Goal: Check status: Check status

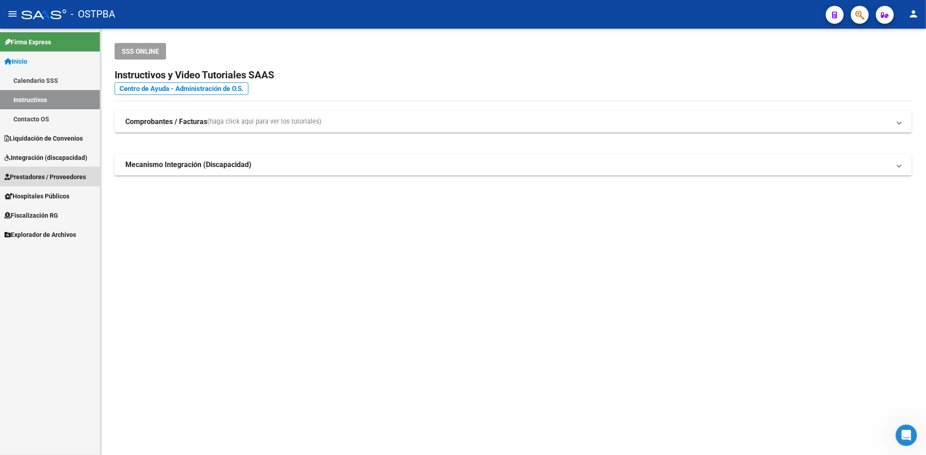
click at [52, 174] on span "Prestadores / Proveedores" at bounding box center [44, 177] width 81 height 10
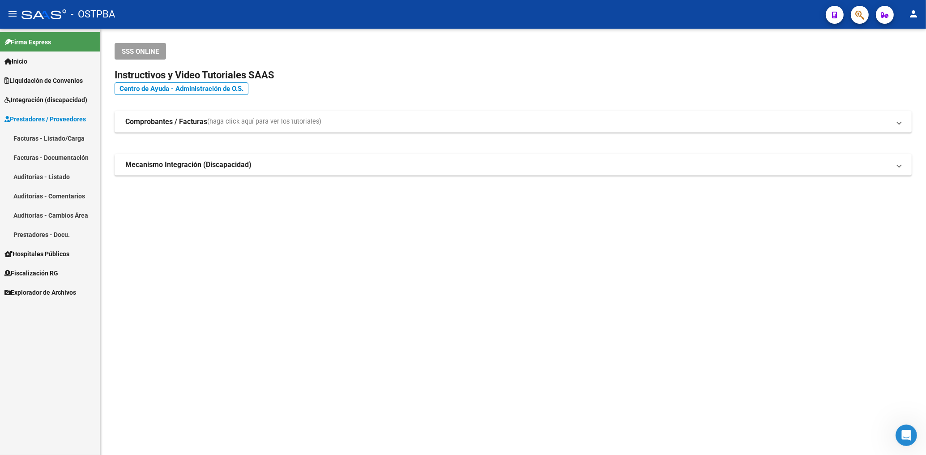
click at [56, 157] on link "Facturas - Documentación" at bounding box center [50, 157] width 100 height 19
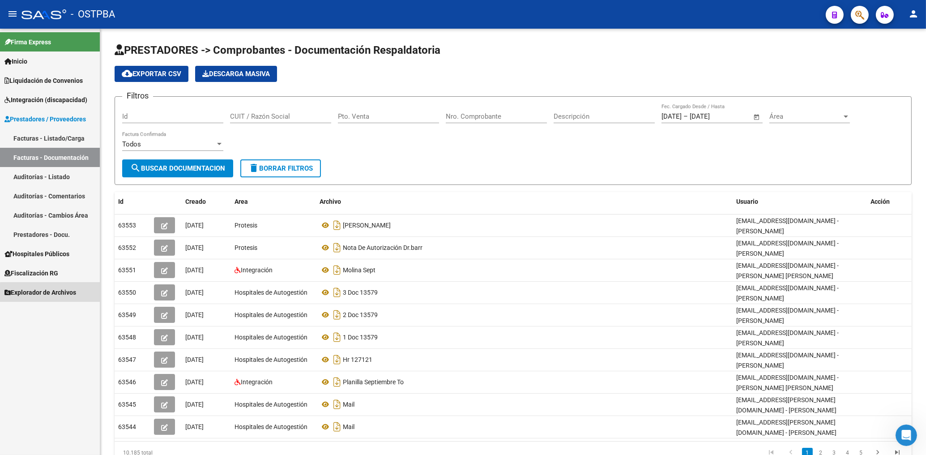
click at [60, 295] on span "Explorador de Archivos" at bounding box center [40, 292] width 72 height 10
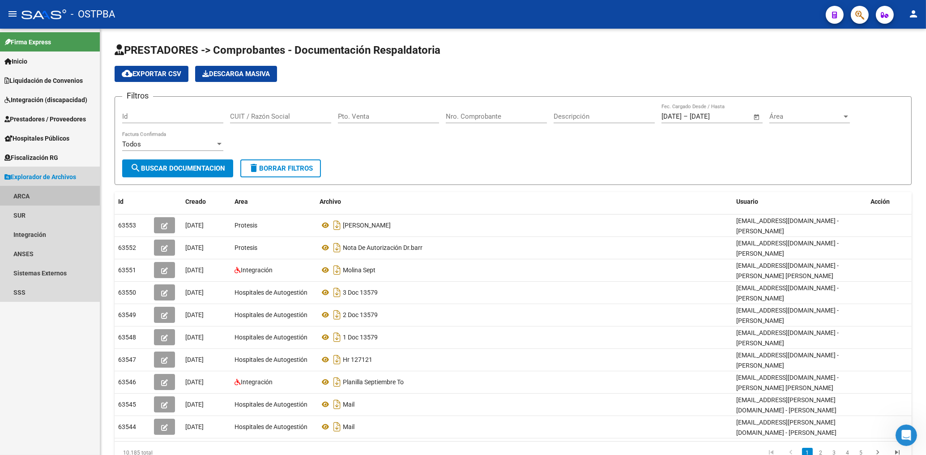
click at [21, 193] on link "ARCA" at bounding box center [50, 195] width 100 height 19
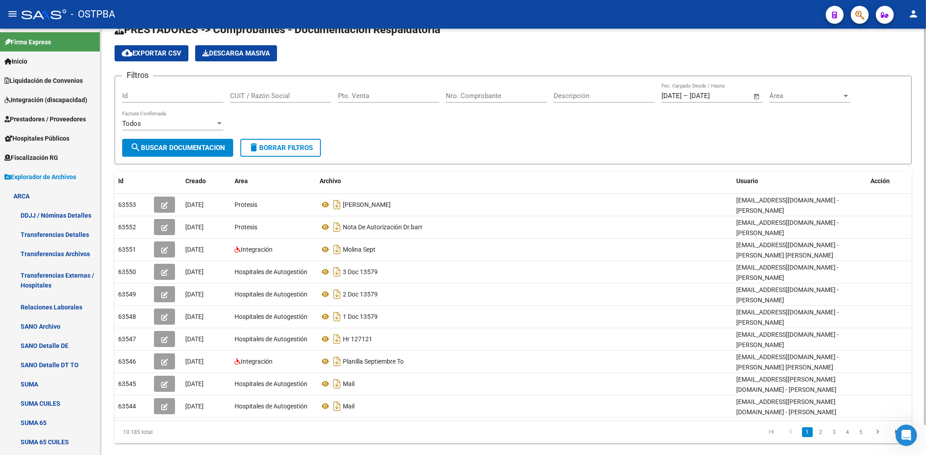
scroll to position [32, 0]
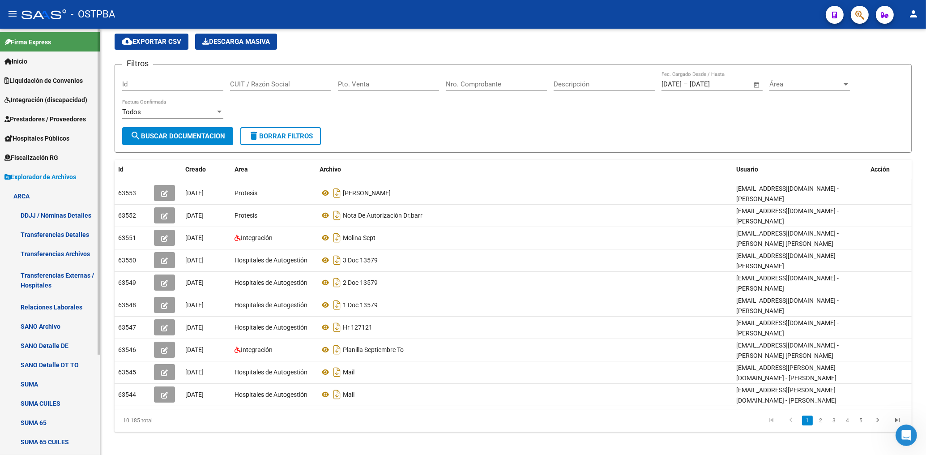
click at [59, 178] on span "Explorador de Archivos" at bounding box center [40, 177] width 72 height 10
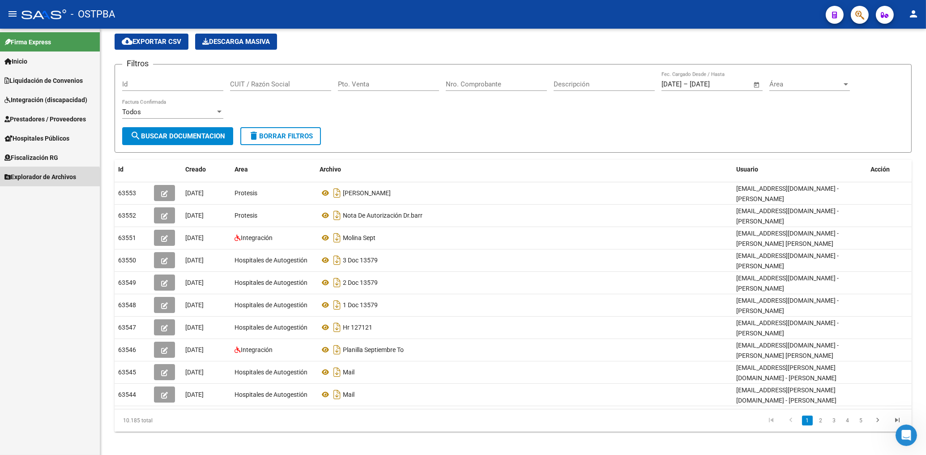
click at [43, 180] on span "Explorador de Archivos" at bounding box center [40, 177] width 72 height 10
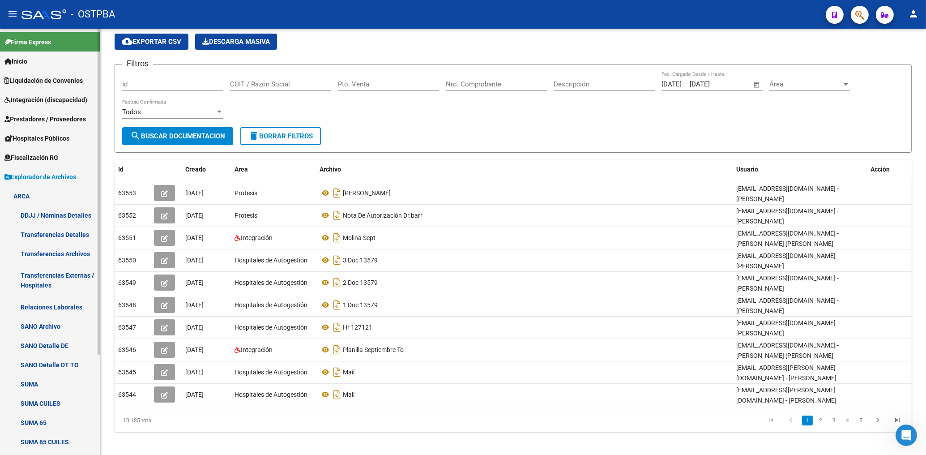
click at [25, 196] on link "ARCA" at bounding box center [50, 195] width 100 height 19
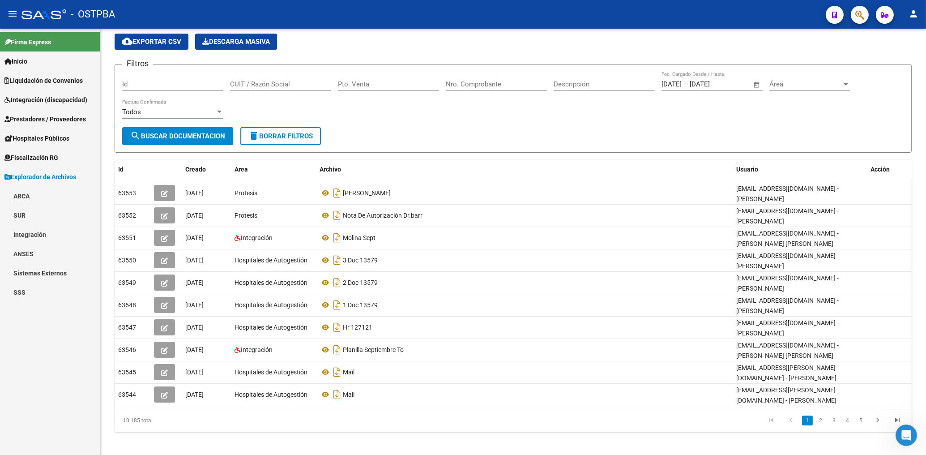
click at [26, 194] on link "ARCA" at bounding box center [50, 195] width 100 height 19
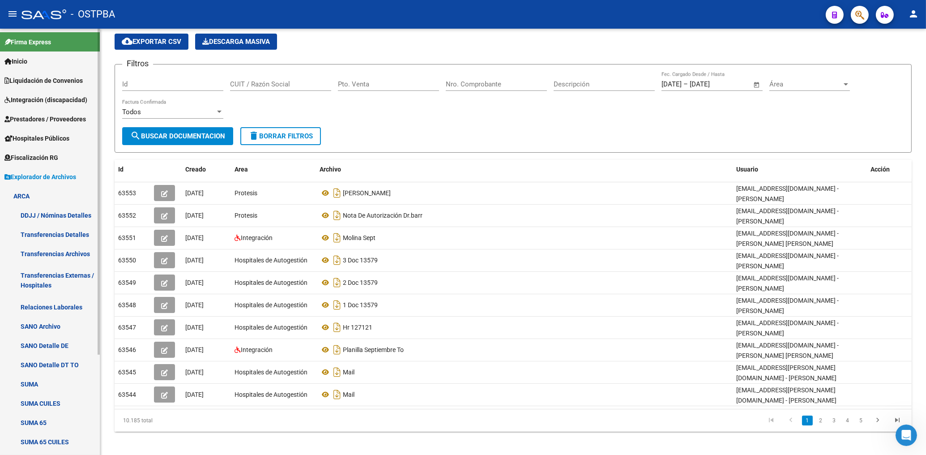
click at [26, 196] on link "ARCA" at bounding box center [50, 195] width 100 height 19
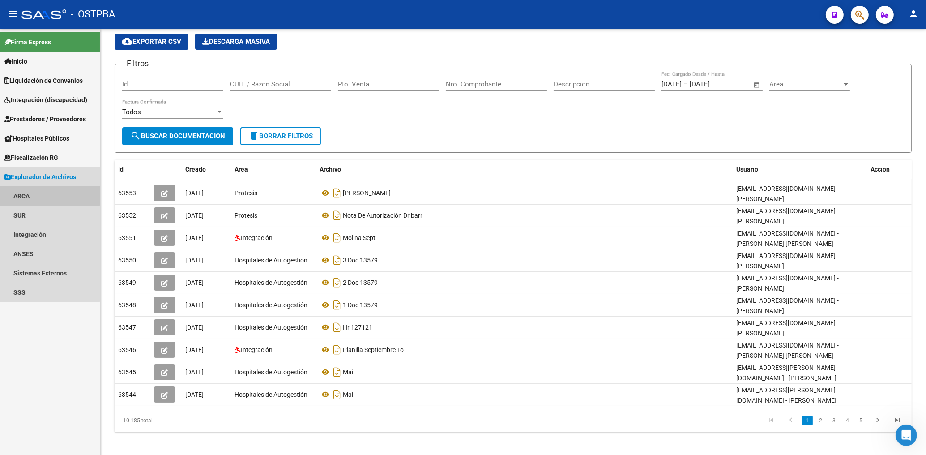
click at [27, 194] on link "ARCA" at bounding box center [50, 195] width 100 height 19
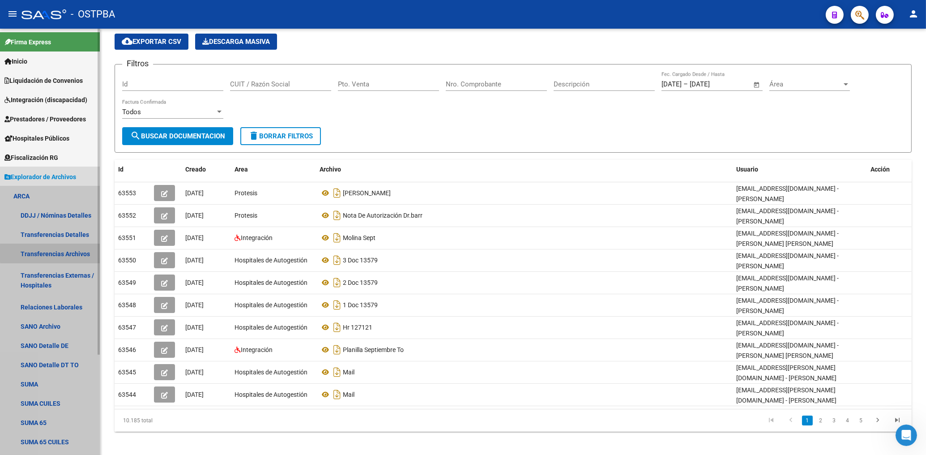
click at [53, 253] on link "Transferencias Archivos" at bounding box center [50, 253] width 100 height 19
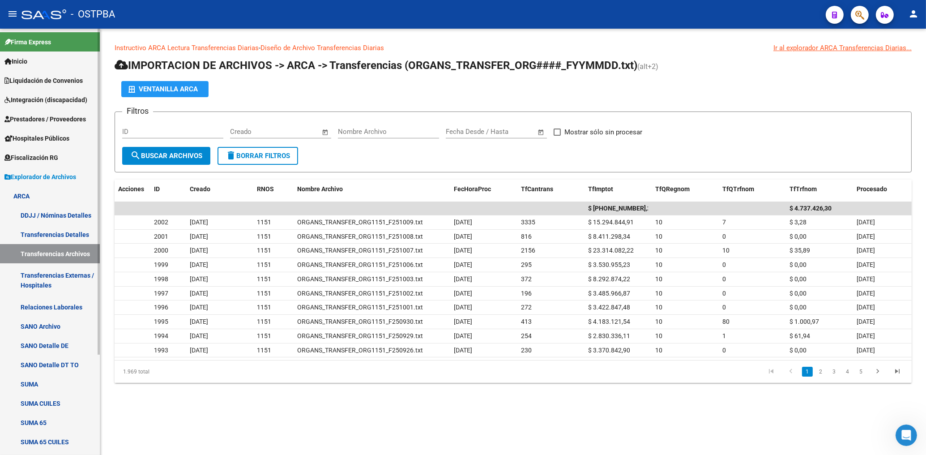
click at [46, 116] on span "Prestadores / Proveedores" at bounding box center [44, 119] width 81 height 10
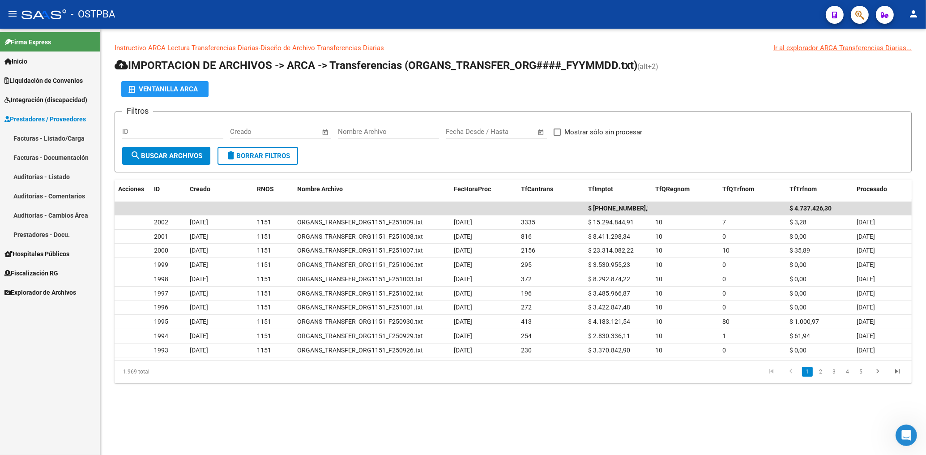
click at [59, 141] on link "Facturas - Listado/Carga" at bounding box center [50, 137] width 100 height 19
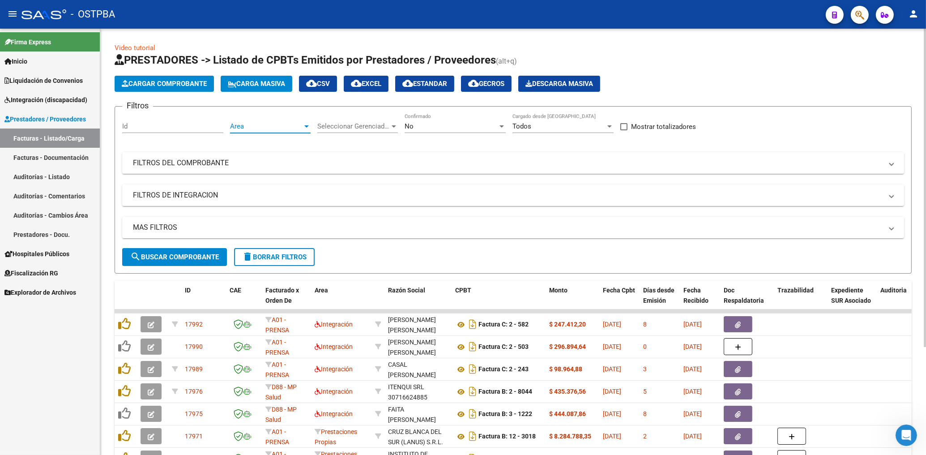
click at [286, 127] on span "Area" at bounding box center [266, 126] width 73 height 8
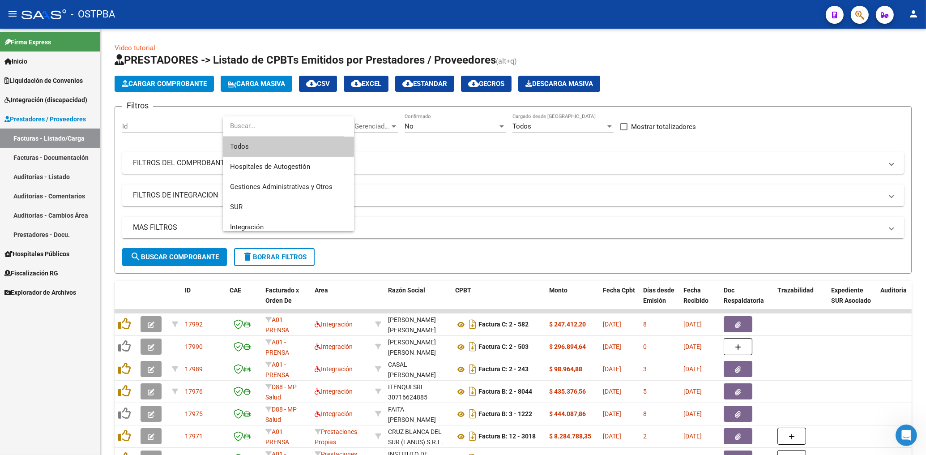
scroll to position [120, 0]
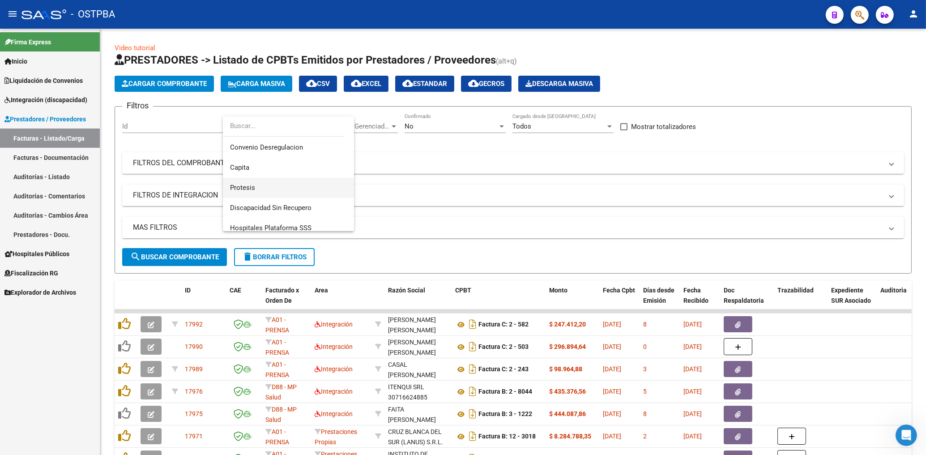
click at [253, 193] on span "Protesis" at bounding box center [288, 188] width 117 height 20
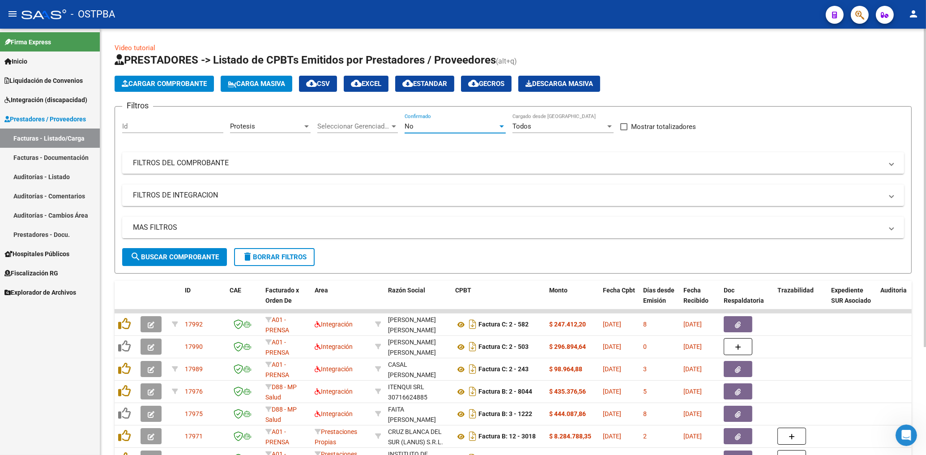
click at [417, 128] on div "No" at bounding box center [451, 126] width 93 height 8
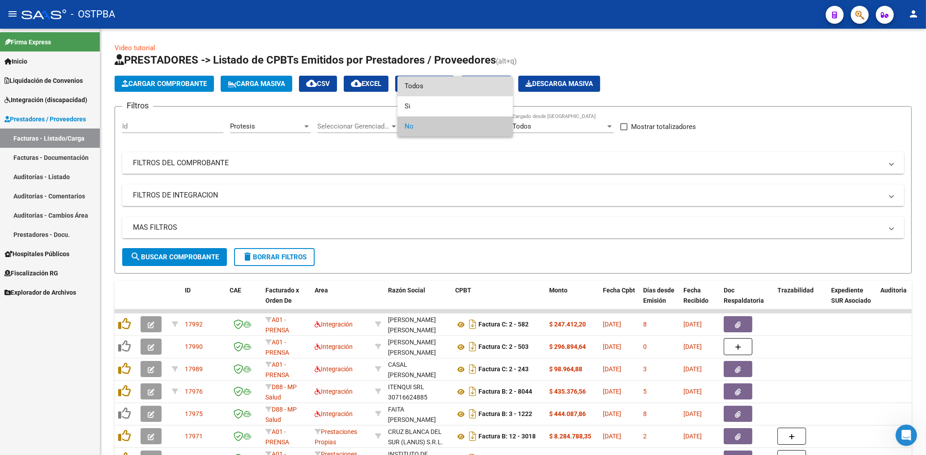
click at [418, 86] on span "Todos" at bounding box center [455, 86] width 101 height 20
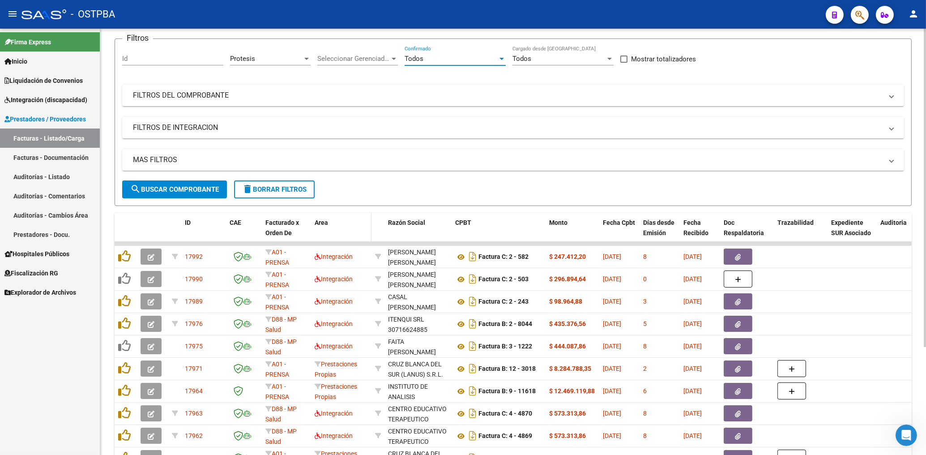
scroll to position [96, 0]
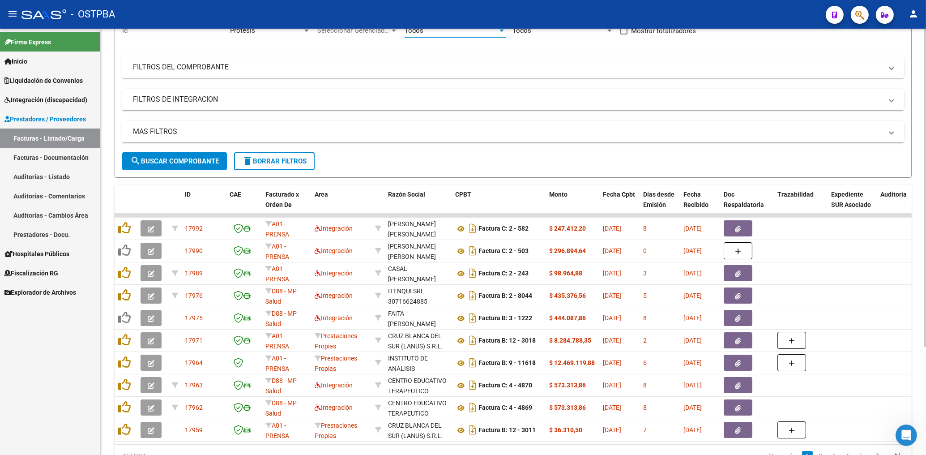
click at [192, 157] on button "search Buscar Comprobante" at bounding box center [174, 161] width 105 height 18
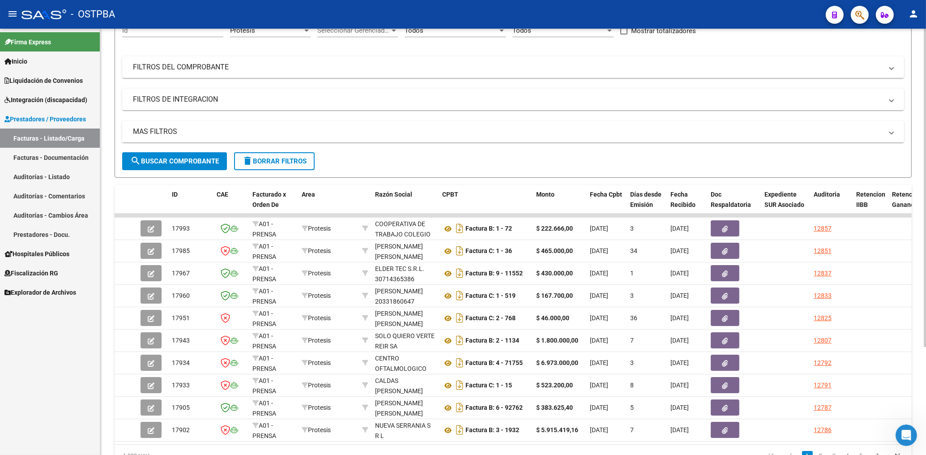
scroll to position [144, 0]
